Goal: Task Accomplishment & Management: Use online tool/utility

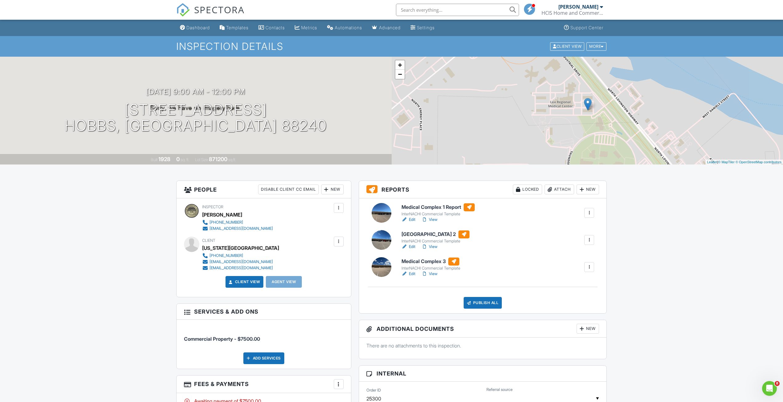
click at [409, 247] on link "Edit" at bounding box center [409, 246] width 14 height 6
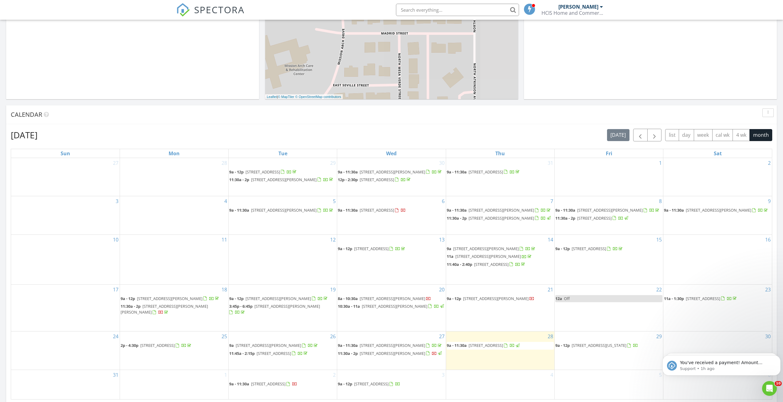
scroll to position [277, 0]
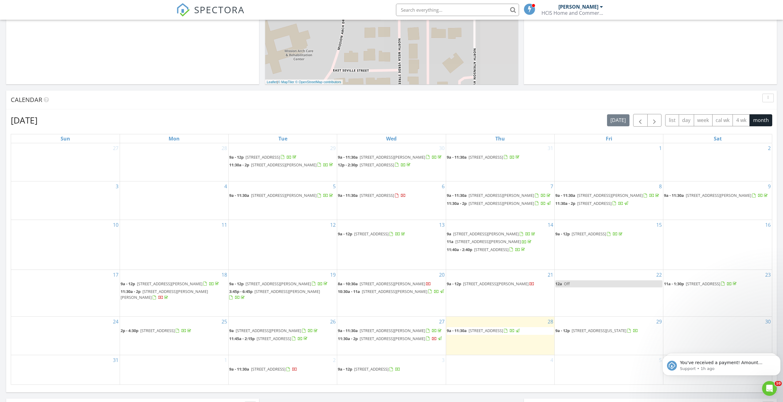
drag, startPoint x: 512, startPoint y: 295, endPoint x: 513, endPoint y: 289, distance: 5.5
click at [513, 286] on span "5419 N Lovington Hwy, Hobbs 88240" at bounding box center [496, 284] width 66 height 6
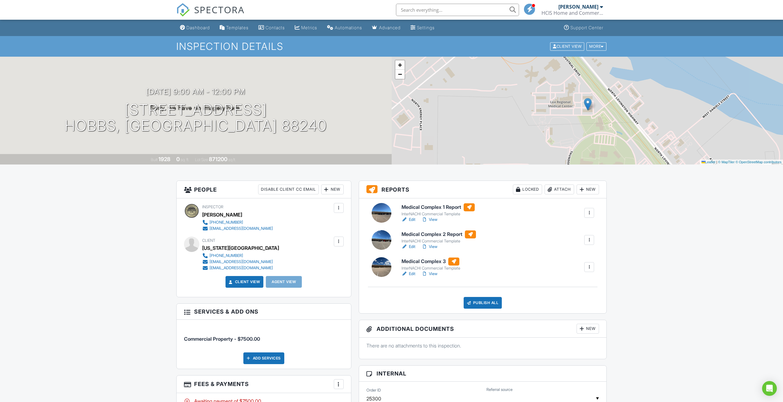
click at [432, 262] on h6 "Medical Complex 3" at bounding box center [431, 261] width 59 height 8
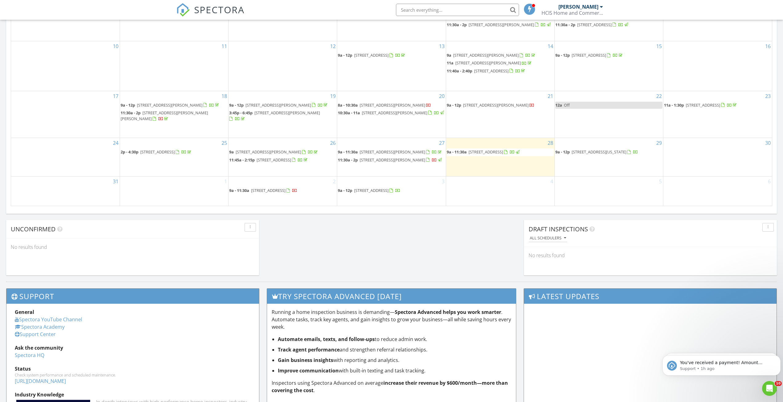
scroll to position [462, 0]
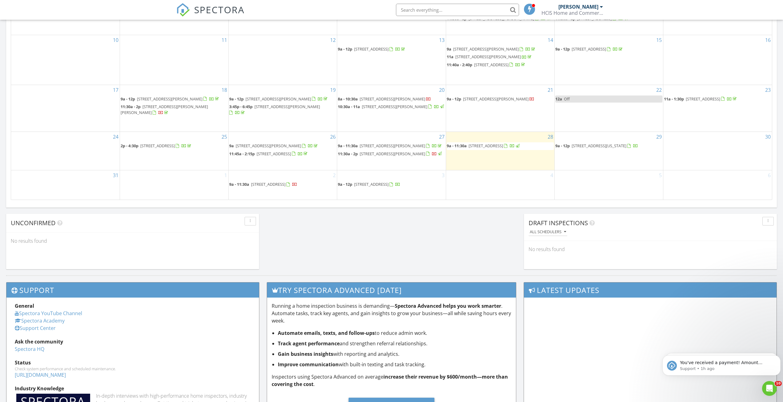
click at [514, 102] on span "5419 N Lovington Hwy, Hobbs 88240" at bounding box center [496, 99] width 66 height 6
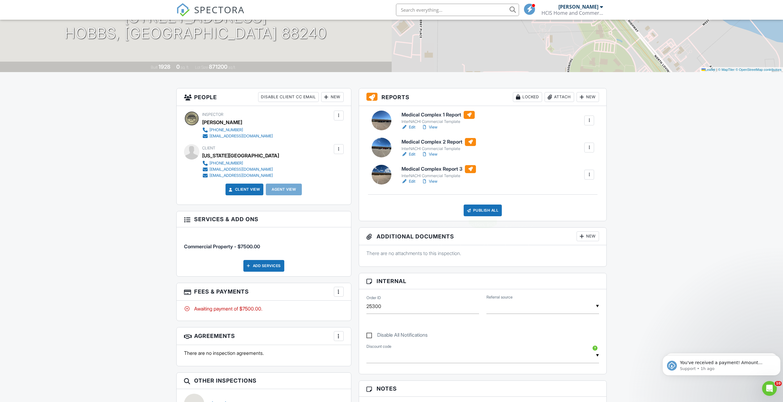
click at [590, 95] on div "New" at bounding box center [588, 97] width 22 height 10
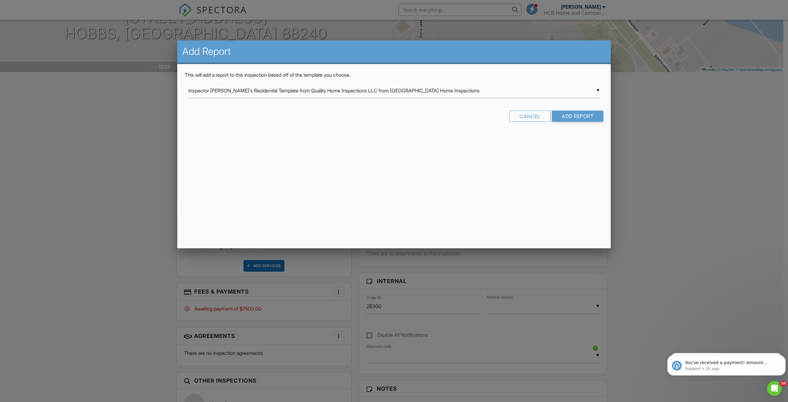
click at [577, 93] on div "▼ Inspector [PERSON_NAME]'s Residential Template from Quality Home Inspections …" at bounding box center [393, 90] width 411 height 15
click at [253, 101] on span "InterNACHI Commercial Template" at bounding box center [393, 105] width 411 height 15
type input "InterNACHI Commercial Template"
click at [579, 120] on input "Add Report" at bounding box center [577, 116] width 51 height 11
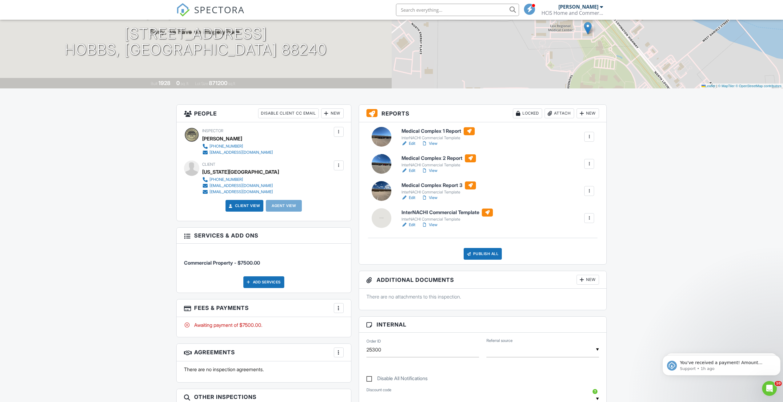
scroll to position [92, 0]
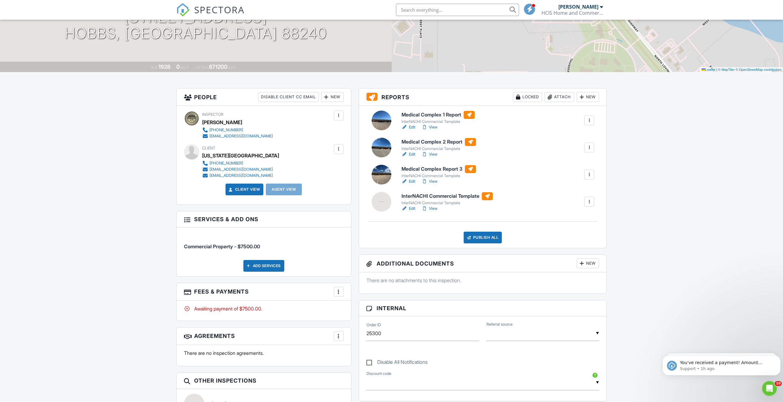
click at [412, 208] on link "Edit" at bounding box center [409, 208] width 14 height 6
